Goal: Task Accomplishment & Management: Use online tool/utility

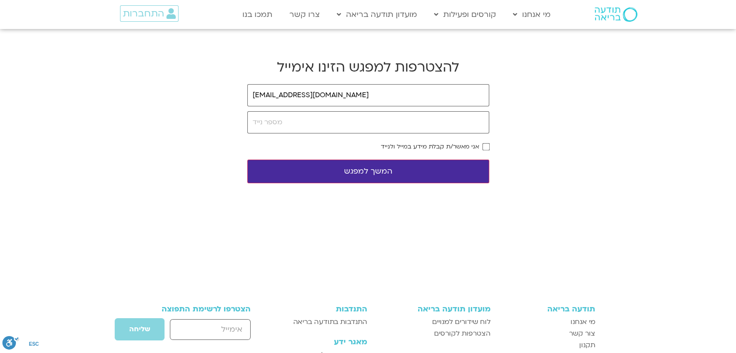
type input "[EMAIL_ADDRESS][DOMAIN_NAME]"
click at [290, 126] on input "tel" at bounding box center [368, 122] width 242 height 22
type input "0545200842"
click at [323, 173] on button "המשך למפגש" at bounding box center [368, 172] width 242 height 24
click at [391, 169] on button "המשך למפגש" at bounding box center [368, 172] width 242 height 24
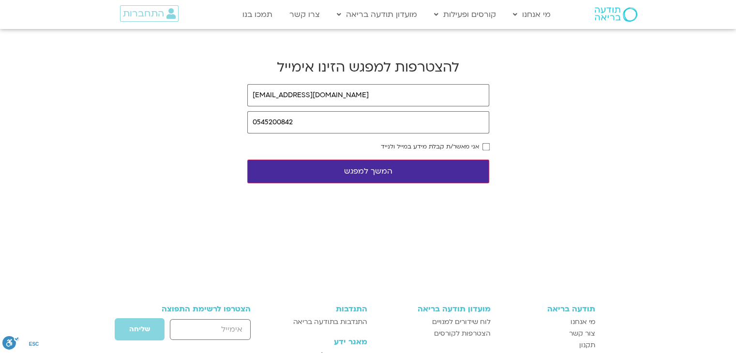
click at [387, 170] on button "המשך למפגש" at bounding box center [368, 172] width 242 height 24
click at [334, 123] on input "0545200842" at bounding box center [368, 122] width 242 height 22
click at [646, 156] on body "דלג לתוכן Main Menu מי אנחנו מי אנחנו שאלות נפוצות מנחים ומנחות בתודעה בריאה מה…" at bounding box center [368, 256] width 736 height 512
